Goal: Transaction & Acquisition: Purchase product/service

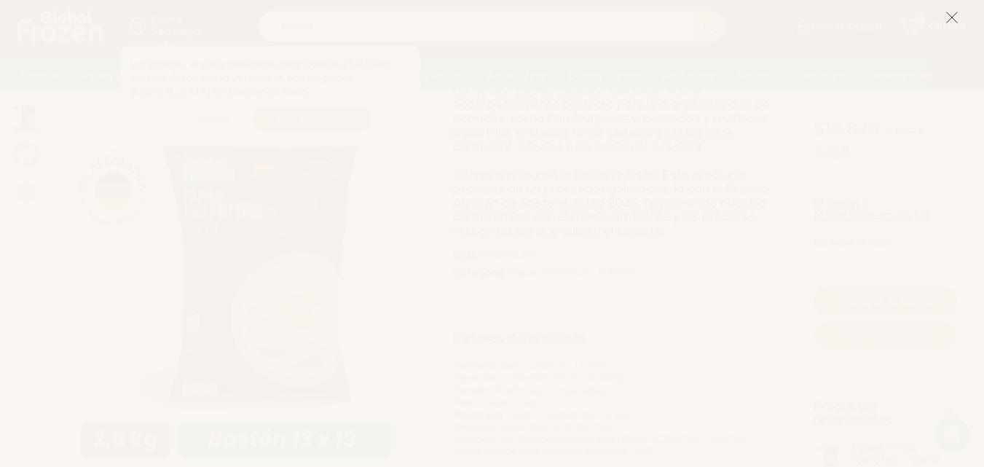
scroll to position [437, 0]
click at [952, 14] on icon at bounding box center [951, 17] width 13 height 13
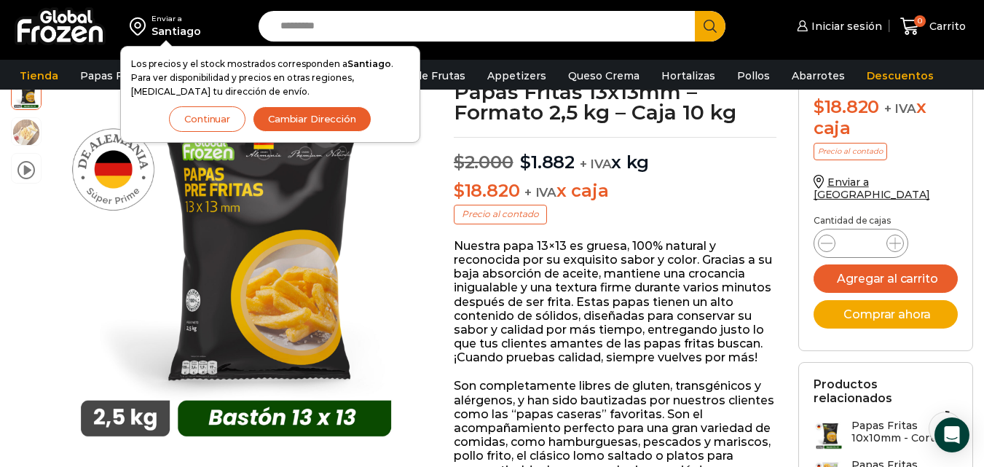
scroll to position [73, 0]
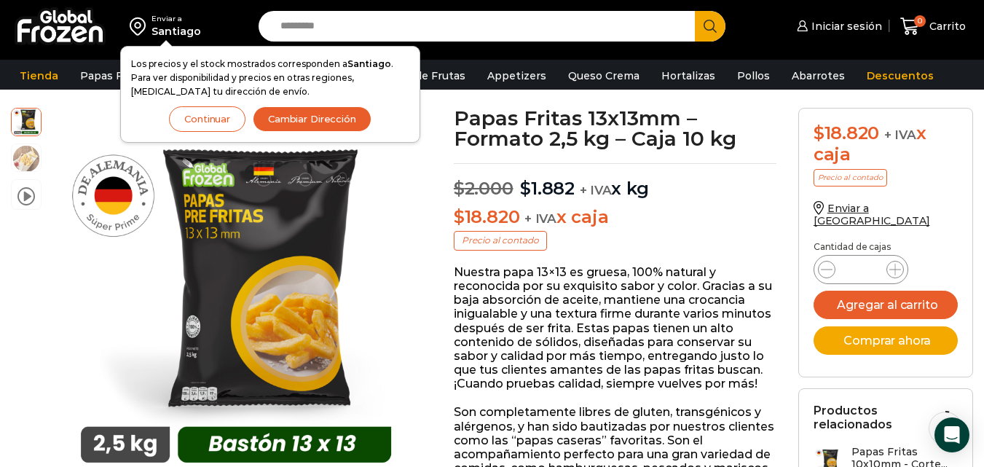
click at [188, 112] on button "Continuar" at bounding box center [207, 118] width 76 height 25
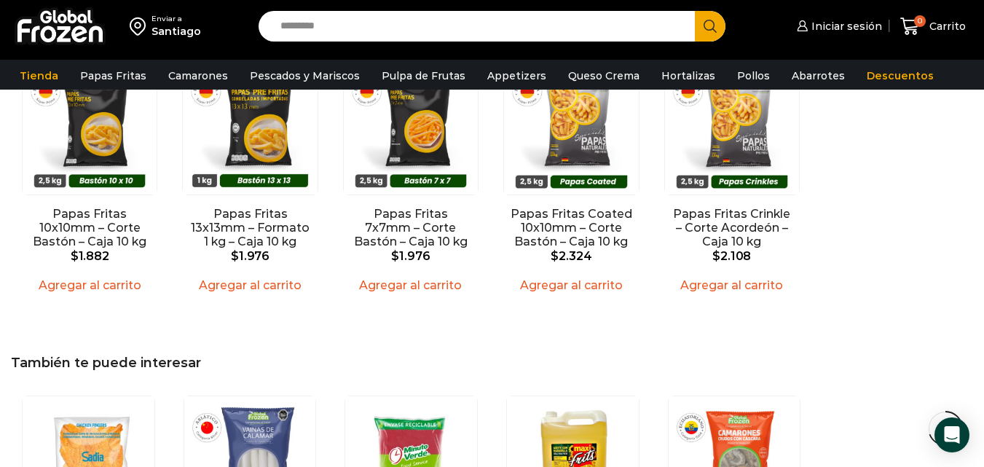
scroll to position [1311, 0]
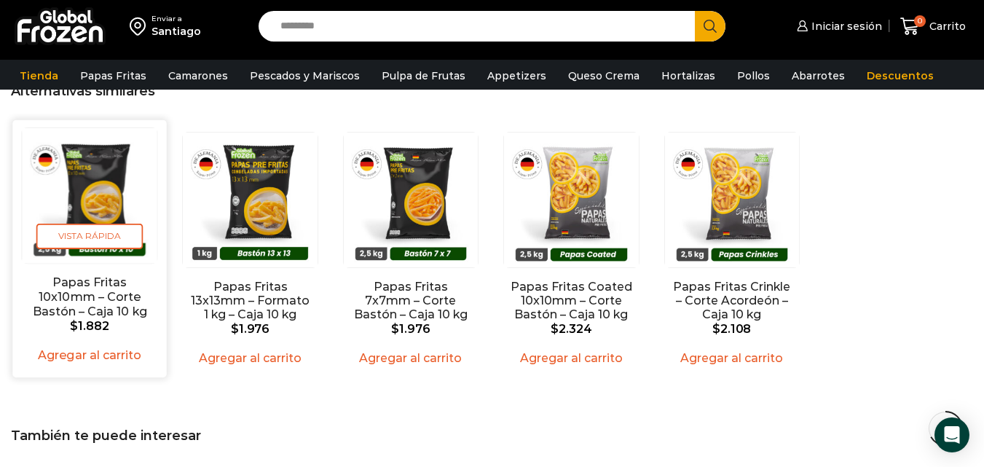
click at [106, 193] on img "1 / 5" at bounding box center [89, 195] width 135 height 135
click at [94, 179] on img "1 / 5" at bounding box center [89, 195] width 135 height 135
click at [91, 192] on img "1 / 5" at bounding box center [89, 195] width 135 height 135
